Goal: Task Accomplishment & Management: Manage account settings

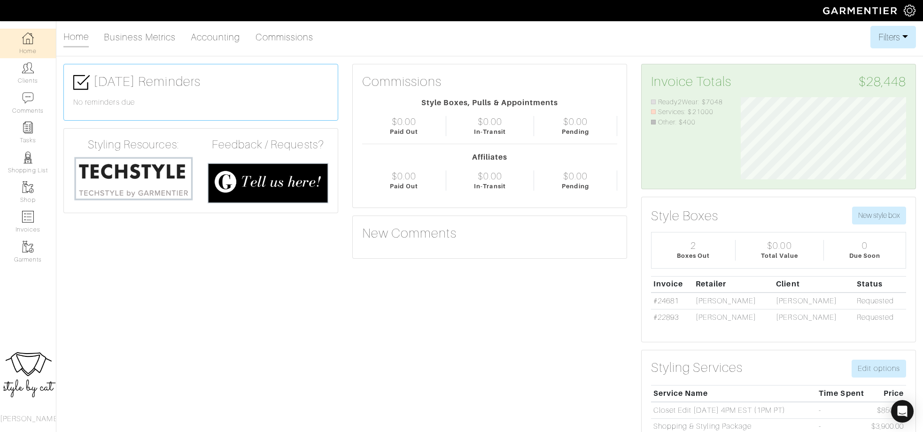
scroll to position [82, 180]
click at [22, 69] on link "Clients" at bounding box center [28, 73] width 56 height 30
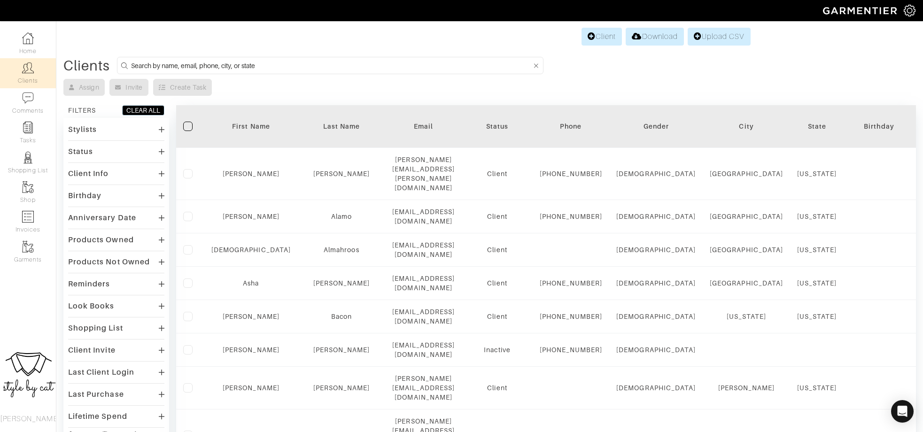
click at [328, 66] on input at bounding box center [331, 66] width 400 height 12
type input "samantha"
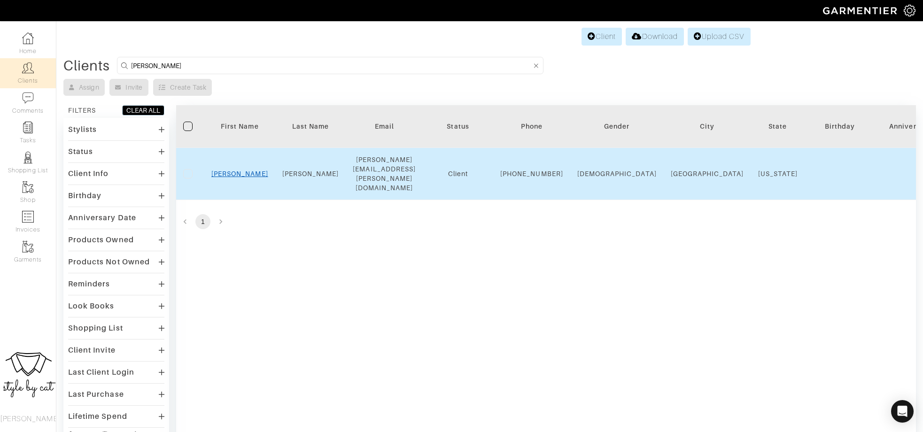
click at [227, 170] on link "Samantha" at bounding box center [239, 174] width 57 height 8
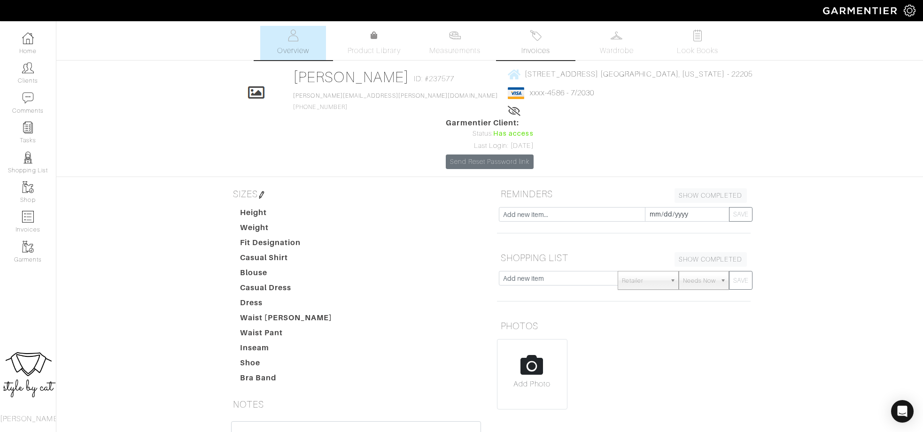
click at [528, 41] on link "Invoices" at bounding box center [536, 43] width 66 height 34
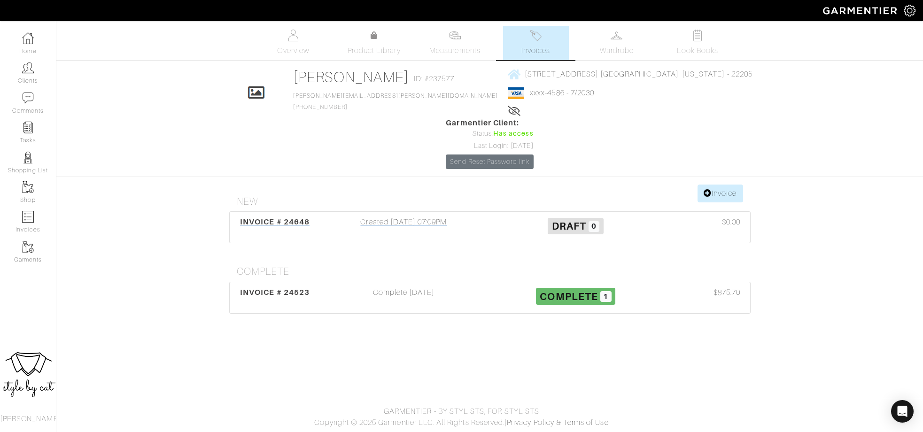
click at [270, 217] on div "INVOICE # 24648" at bounding box center [275, 228] width 86 height 22
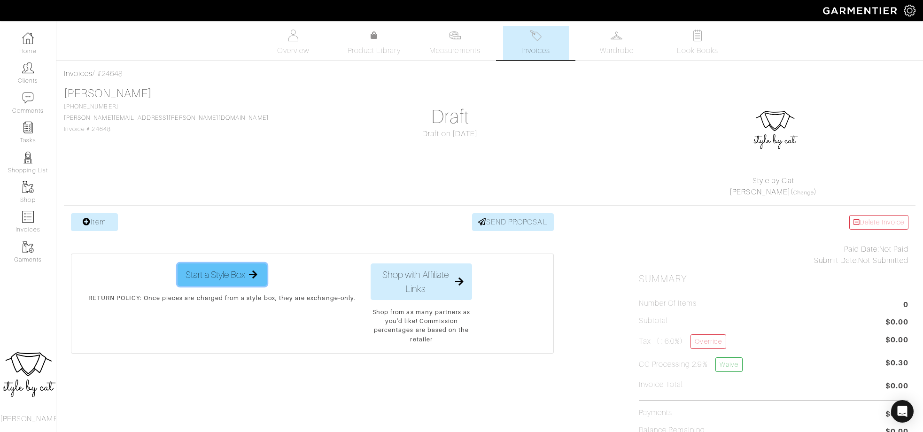
click at [221, 278] on span "Start a Style Box" at bounding box center [216, 275] width 60 height 14
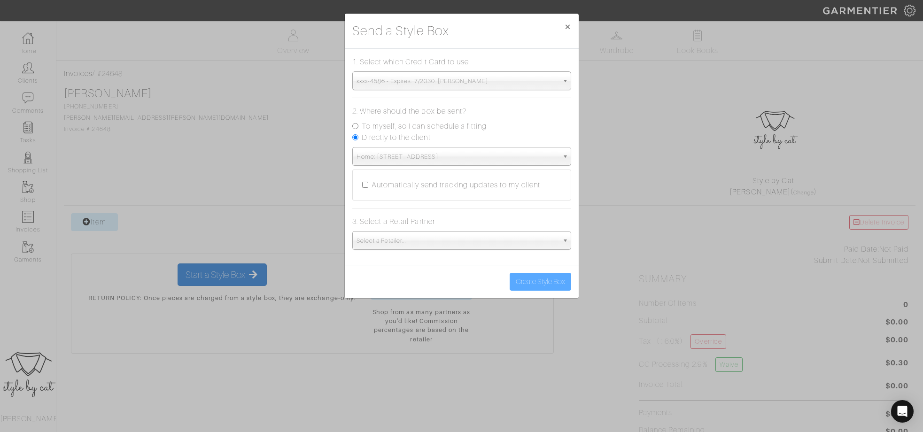
click at [408, 125] on label "To myself, so I can schedule a fitting" at bounding box center [424, 126] width 125 height 11
click at [359, 125] on input "To myself, so I can schedule a fitting" at bounding box center [355, 126] width 6 height 6
radio input "true"
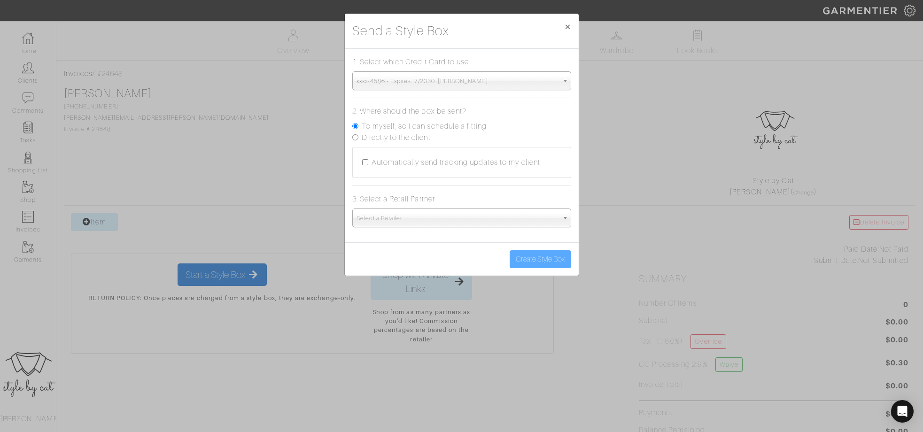
click at [406, 210] on span "Select a Retailer..." at bounding box center [458, 218] width 202 height 19
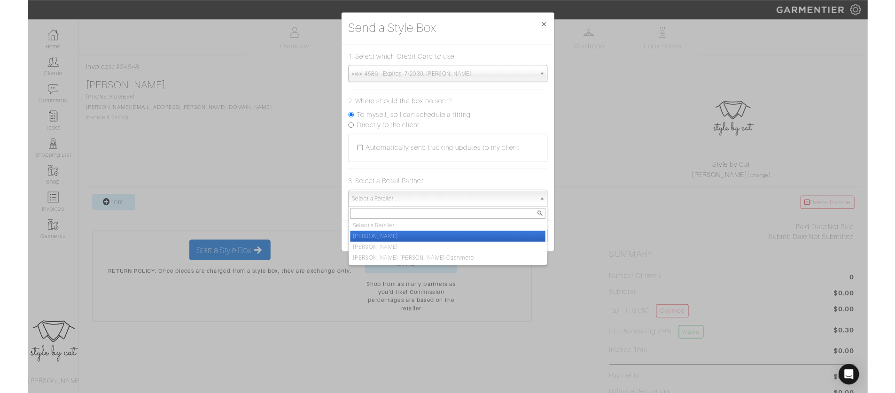
scroll to position [70, 0]
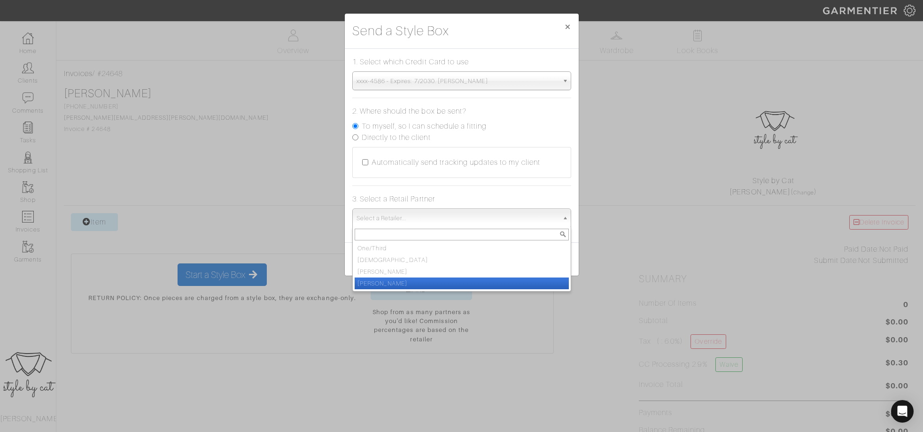
click at [392, 280] on li "[PERSON_NAME]" at bounding box center [462, 284] width 214 height 12
select select "19"
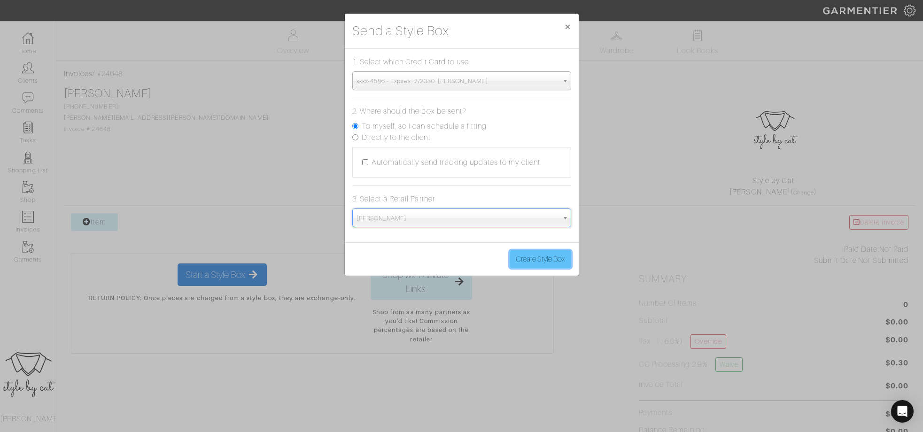
click at [531, 260] on button "Create Style Box" at bounding box center [541, 259] width 62 height 18
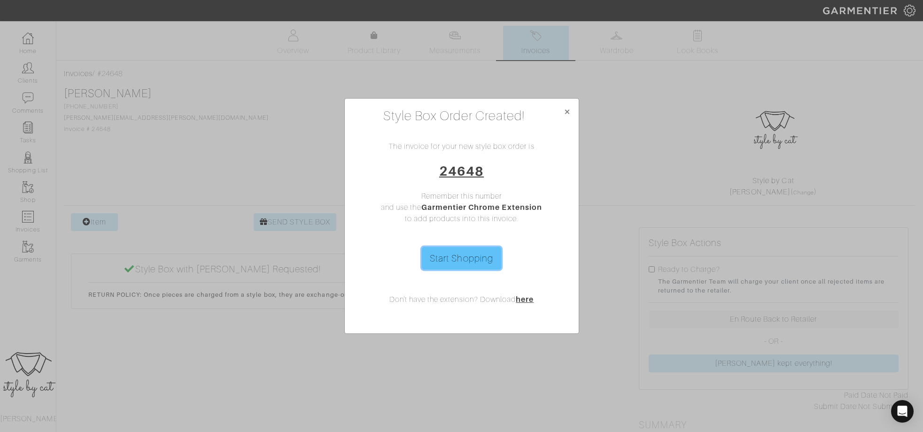
click at [470, 253] on link "Start Shopping" at bounding box center [461, 258] width 79 height 23
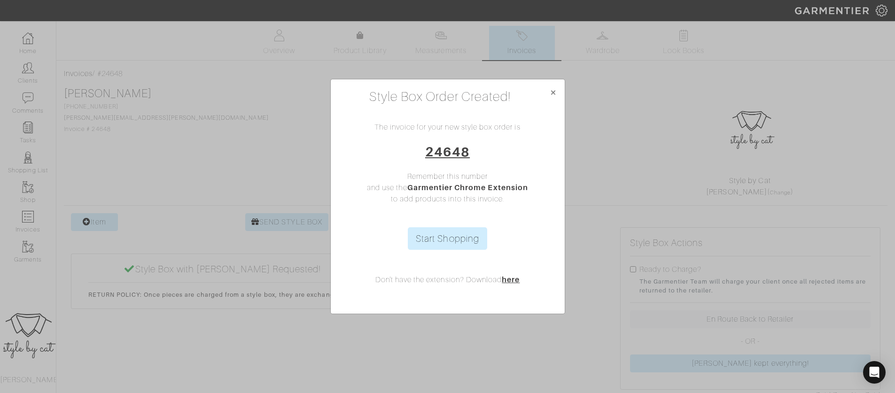
click at [188, 76] on div "Style Box Order Created! × The invoice for your new style box order is 24648 Re…" at bounding box center [447, 196] width 895 height 393
click at [550, 90] on span "×" at bounding box center [553, 92] width 7 height 13
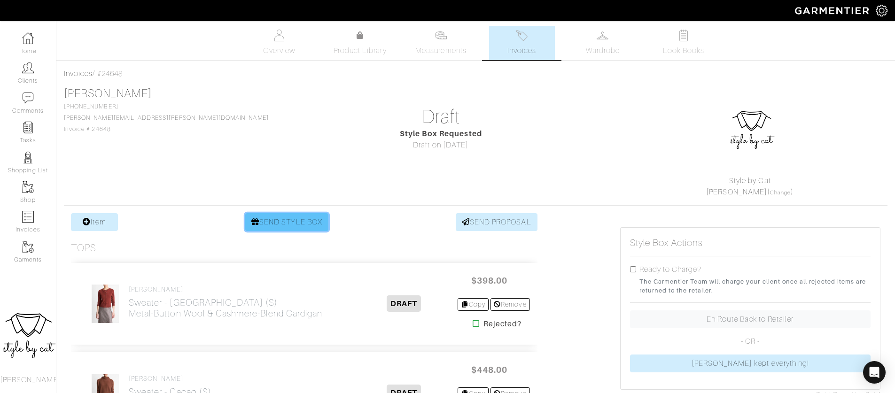
click at [288, 229] on link "SEND STYLE BOX" at bounding box center [286, 222] width 83 height 18
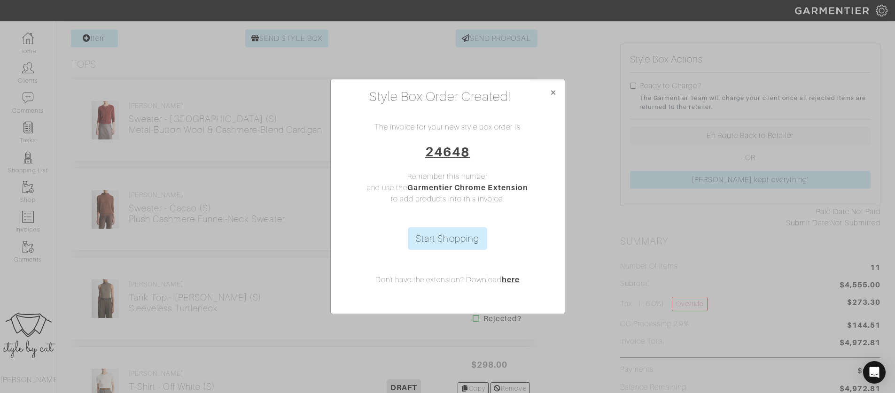
scroll to position [186, 0]
click at [553, 92] on span "×" at bounding box center [553, 92] width 7 height 13
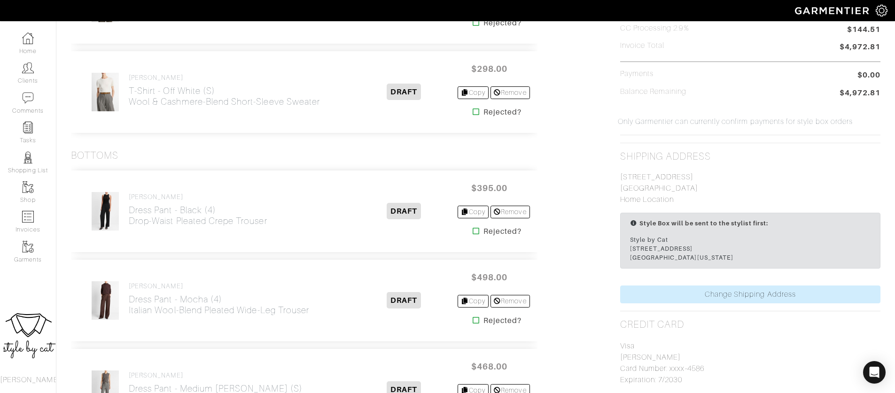
scroll to position [0, 0]
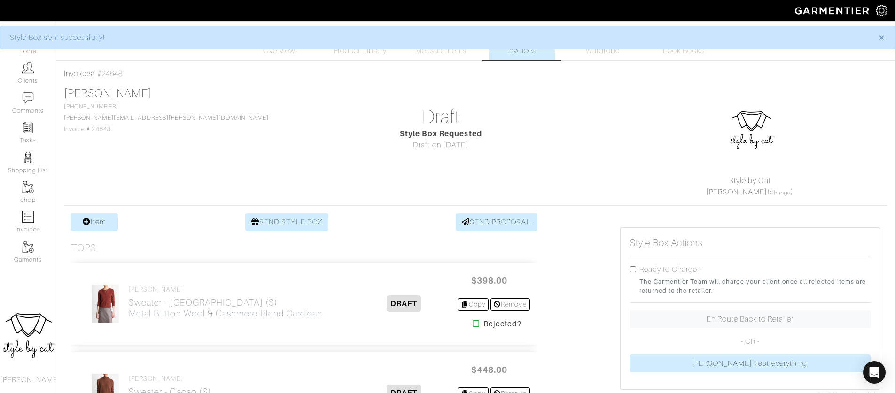
click at [510, 50] on span "Invoices" at bounding box center [522, 50] width 29 height 11
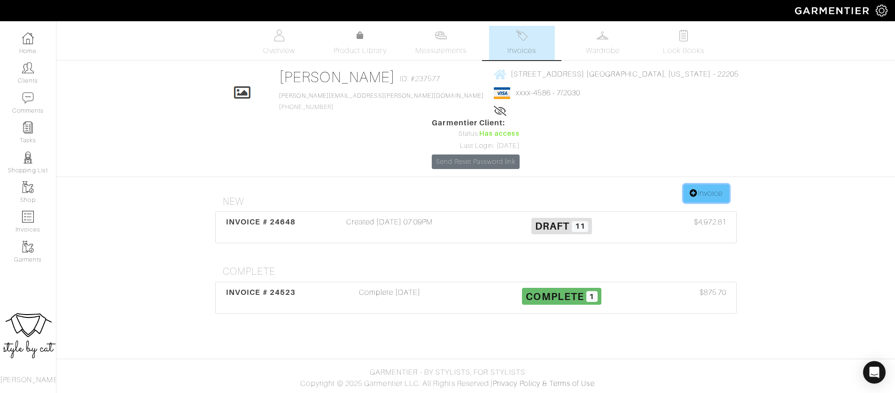
click at [697, 185] on link "Invoice" at bounding box center [706, 194] width 45 height 18
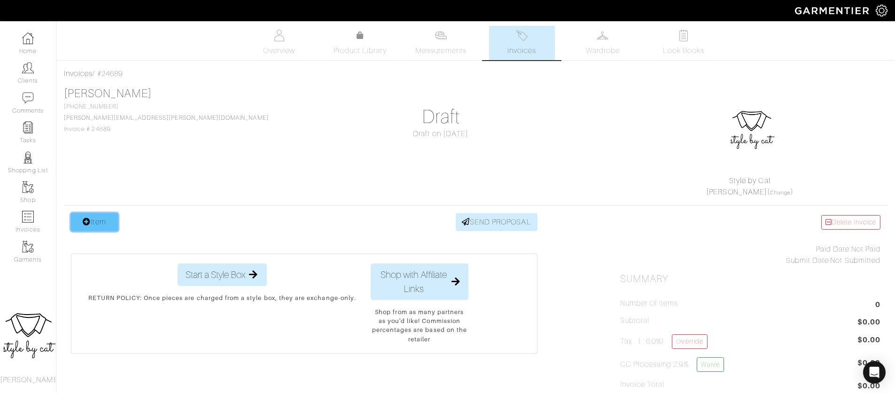
click at [95, 223] on link "Item" at bounding box center [94, 222] width 47 height 18
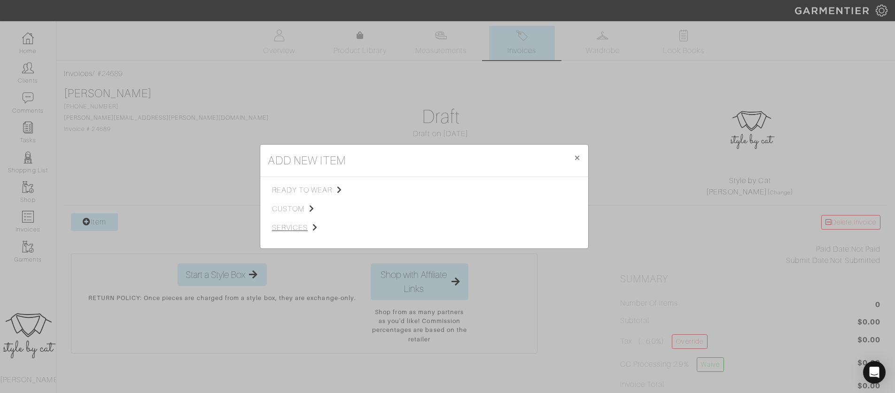
click at [298, 231] on span "services" at bounding box center [319, 227] width 94 height 11
click at [404, 193] on span "Styling Service" at bounding box center [404, 190] width 47 height 8
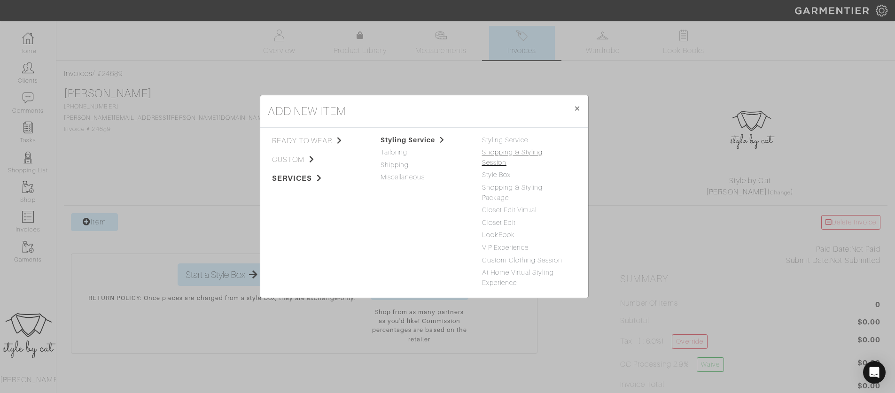
click at [516, 156] on link "Shopping & Styling Session" at bounding box center [512, 157] width 61 height 18
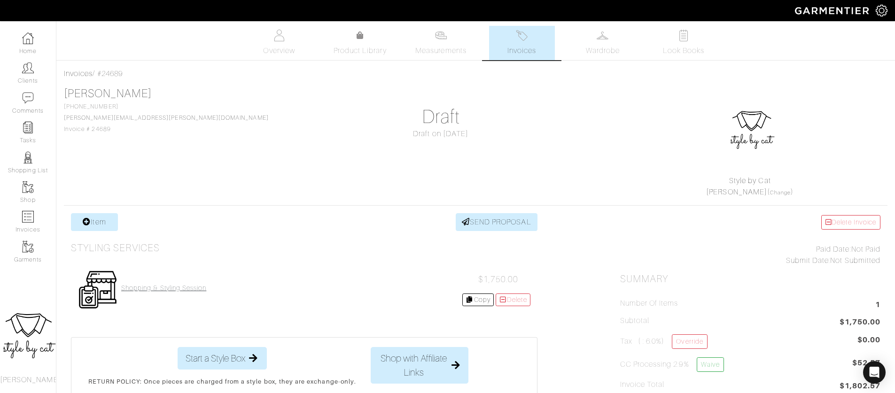
click at [184, 290] on h4 "Shopping & Styling Session" at bounding box center [163, 288] width 85 height 8
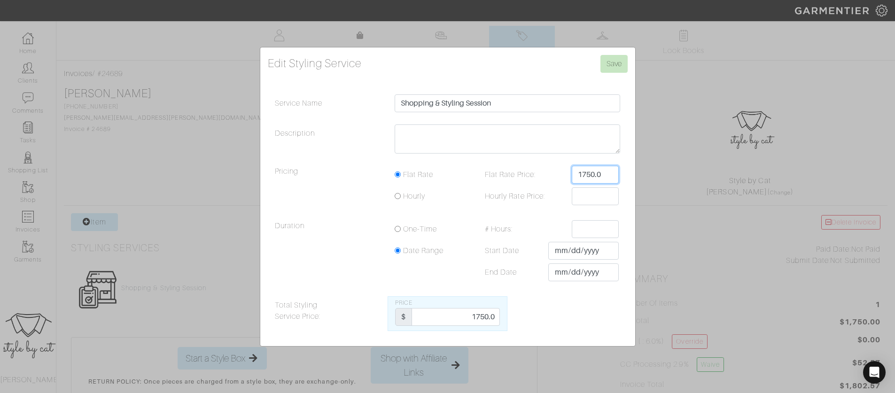
drag, startPoint x: 576, startPoint y: 173, endPoint x: 613, endPoint y: 178, distance: 37.4
click at [613, 178] on input "1750.0" at bounding box center [595, 175] width 47 height 18
type input "1950"
drag, startPoint x: 472, startPoint y: 317, endPoint x: 508, endPoint y: 313, distance: 36.3
click at [508, 313] on div "Total Styling Service Price: Price $ 1750.0" at bounding box center [448, 314] width 360 height 35
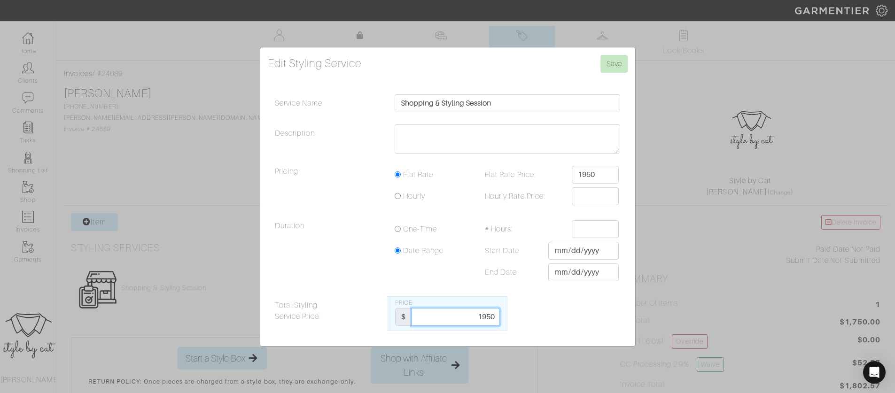
type input "1950"
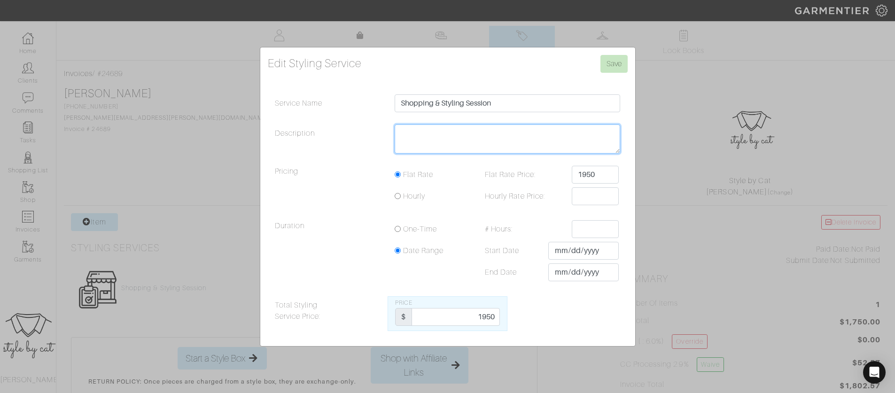
click at [596, 133] on textarea "Description" at bounding box center [508, 139] width 226 height 29
type textarea "[DATE] 11AM"
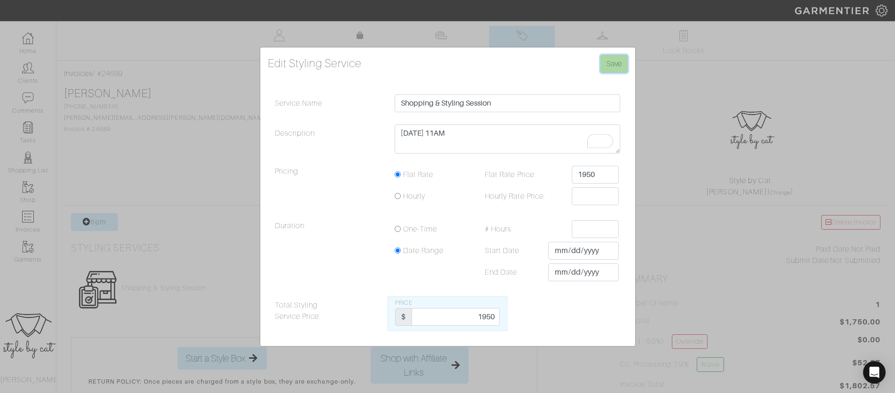
click at [614, 69] on input "Save" at bounding box center [614, 64] width 27 height 18
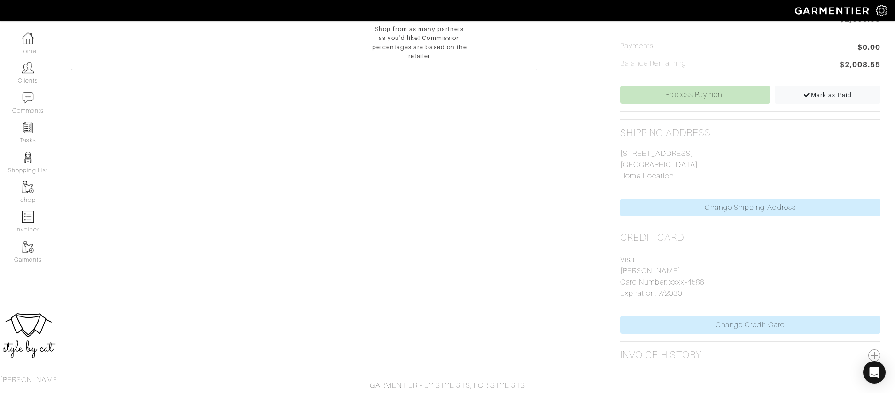
scroll to position [269, 0]
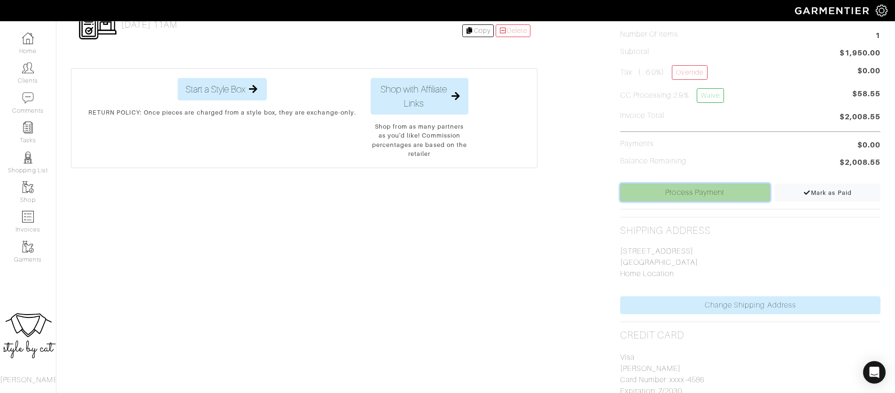
click at [668, 192] on link "Process Payment" at bounding box center [695, 193] width 150 height 18
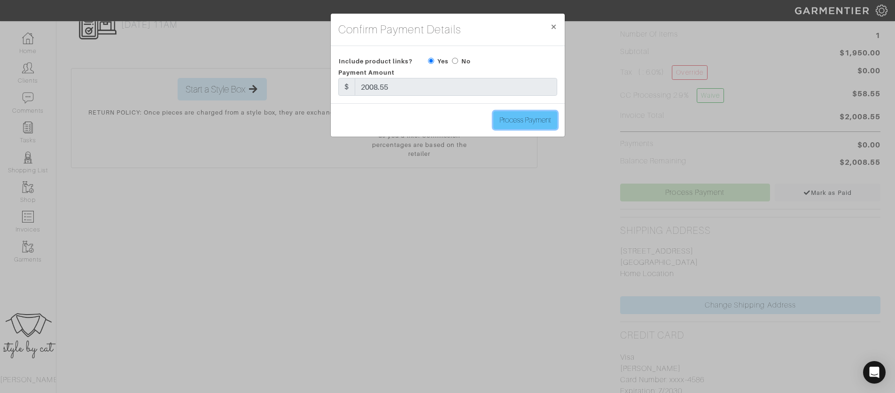
click at [514, 117] on input "Process Payment" at bounding box center [525, 120] width 64 height 18
type input "Process Payment"
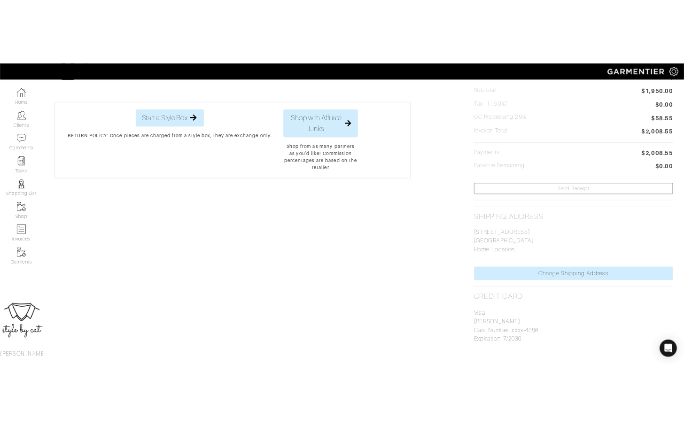
scroll to position [0, 0]
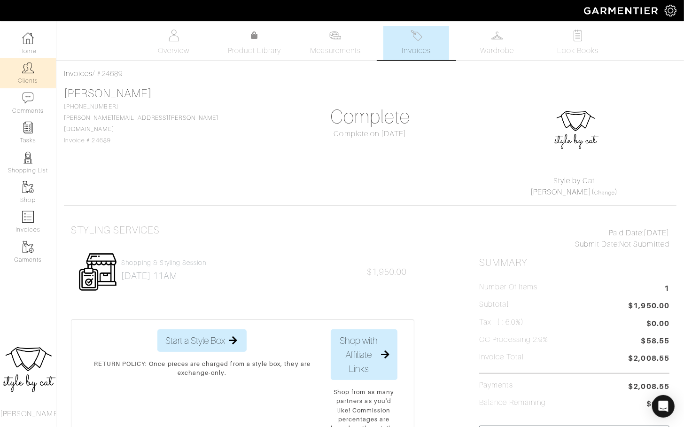
click at [27, 72] on img at bounding box center [28, 68] width 12 height 12
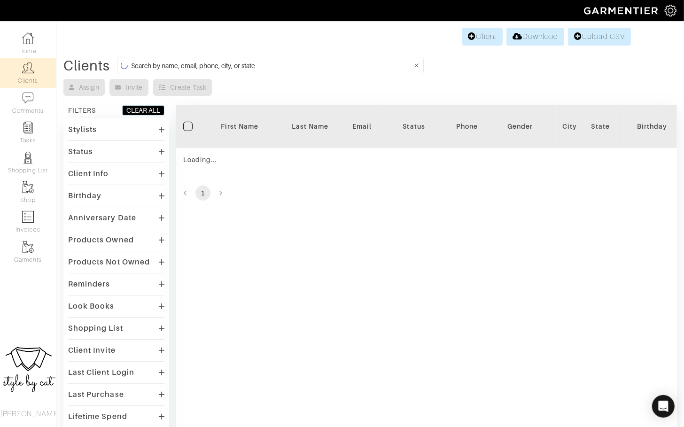
click at [220, 70] on input at bounding box center [271, 66] width 281 height 12
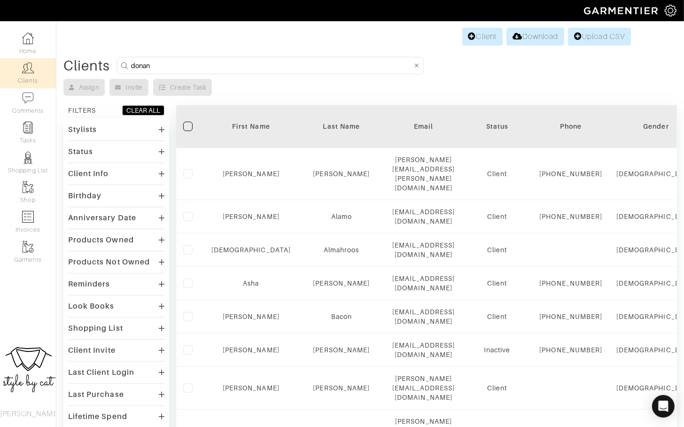
type input "donan"
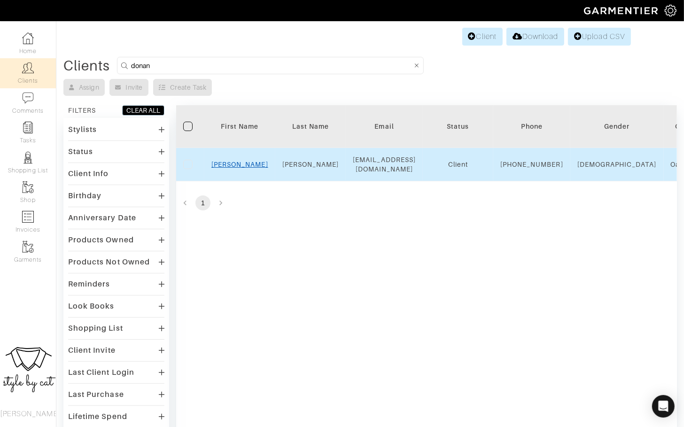
click at [243, 168] on link "Donna" at bounding box center [239, 165] width 57 height 8
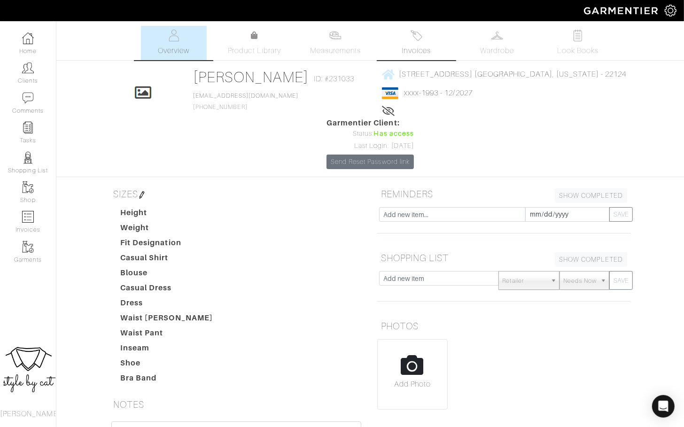
click at [403, 54] on span "Invoices" at bounding box center [416, 50] width 29 height 11
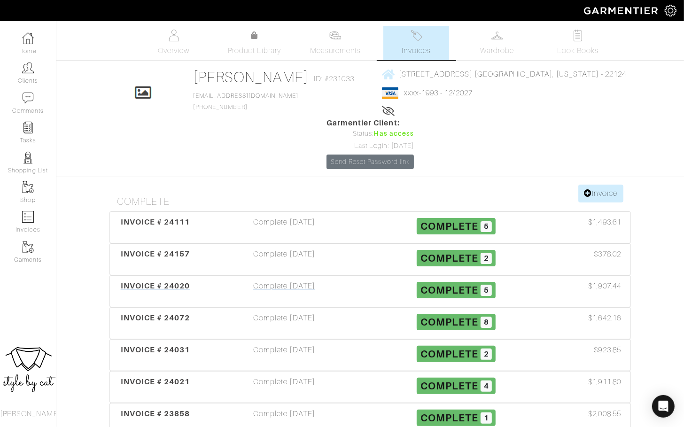
click at [153, 281] on div "INVOICE # 24020" at bounding box center [155, 292] width 86 height 22
click at [157, 212] on div "INVOICE # 24111 Complete [DATE] Complete 5 $1,493.61" at bounding box center [370, 227] width 521 height 31
click at [163, 345] on span "INVOICE # 24031" at bounding box center [156, 349] width 70 height 9
click at [145, 377] on span "INVOICE # 24021" at bounding box center [156, 381] width 70 height 9
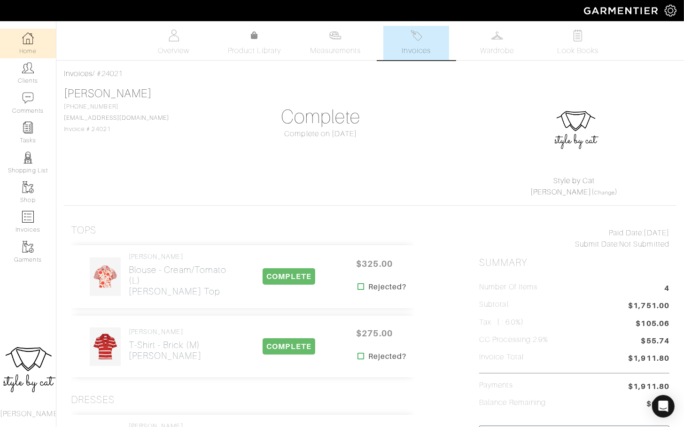
click at [18, 38] on link "Home" at bounding box center [28, 44] width 56 height 30
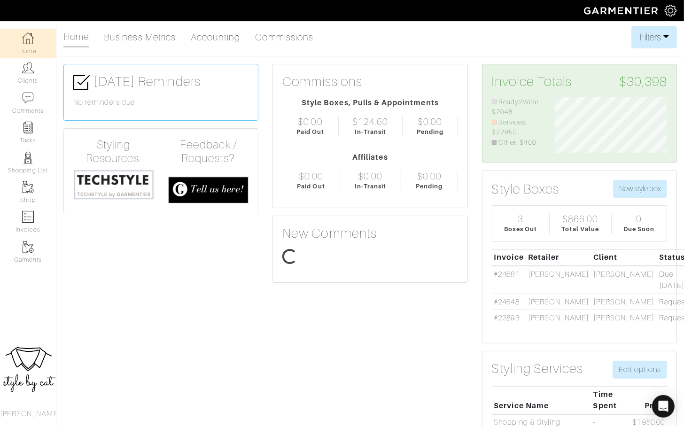
scroll to position [56, 126]
